Goal: Task Accomplishment & Management: Use online tool/utility

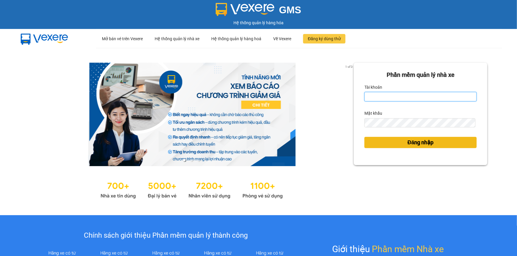
type input "trinh.hoanganh"
click at [422, 140] on span "Đăng nhập" at bounding box center [420, 143] width 26 height 8
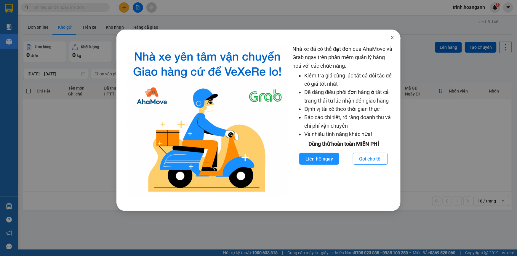
click at [390, 38] on icon "close" at bounding box center [392, 37] width 5 height 5
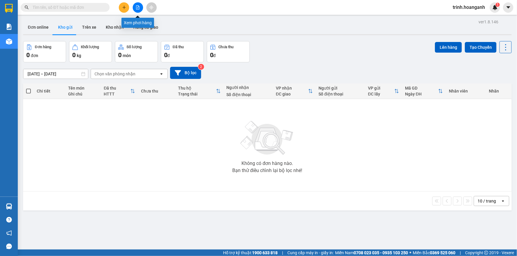
click at [137, 4] on button at bounding box center [138, 7] width 10 height 10
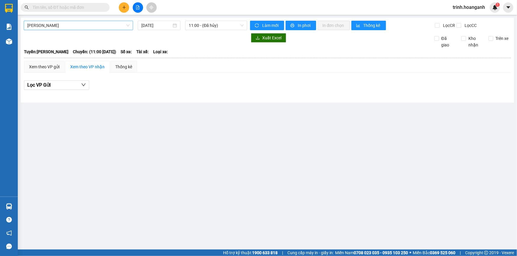
drag, startPoint x: 65, startPoint y: 27, endPoint x: 63, endPoint y: 29, distance: 3.1
click at [65, 27] on span "[PERSON_NAME]" at bounding box center [78, 25] width 102 height 9
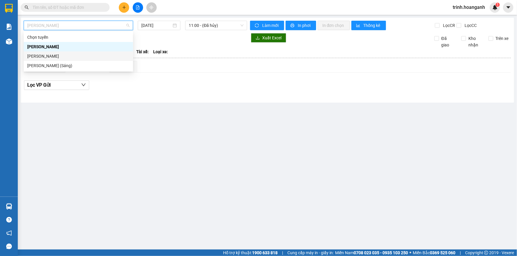
drag, startPoint x: 52, startPoint y: 57, endPoint x: 96, endPoint y: 43, distance: 45.9
click at [55, 56] on div "[PERSON_NAME]" at bounding box center [78, 56] width 102 height 7
type input "[DATE]"
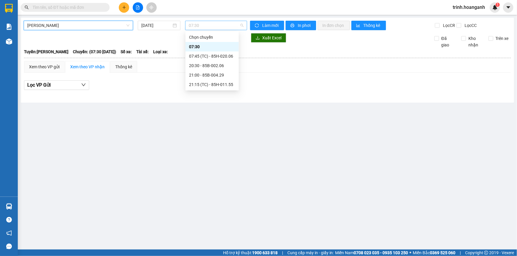
click at [187, 25] on div "07:30" at bounding box center [216, 25] width 62 height 9
click at [199, 55] on div "07:45 (TC) - 85H-020.06" at bounding box center [212, 56] width 46 height 7
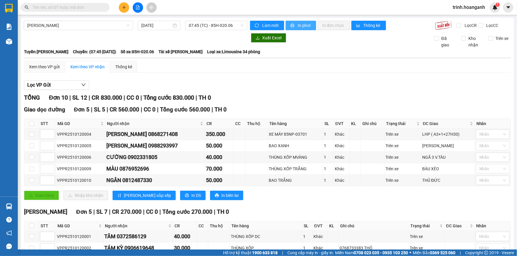
click at [300, 26] on span "In phơi" at bounding box center [305, 25] width 14 height 7
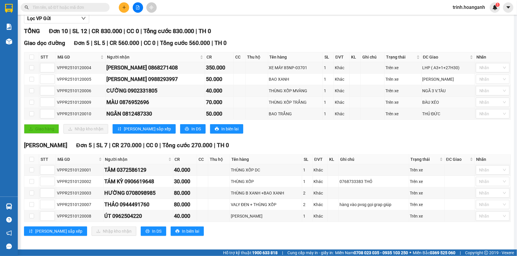
scroll to position [68, 0]
